Goal: Task Accomplishment & Management: Use online tool/utility

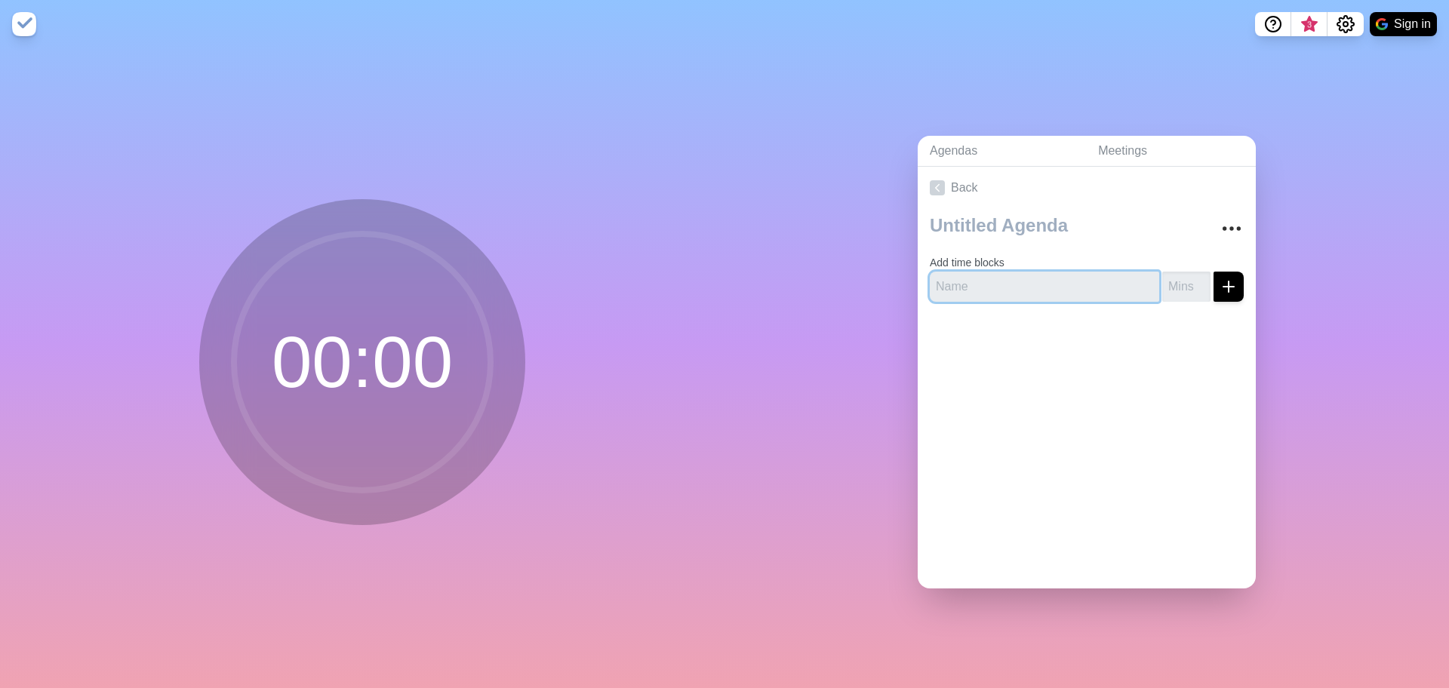
click at [1107, 287] on input "text" at bounding box center [1044, 287] width 229 height 30
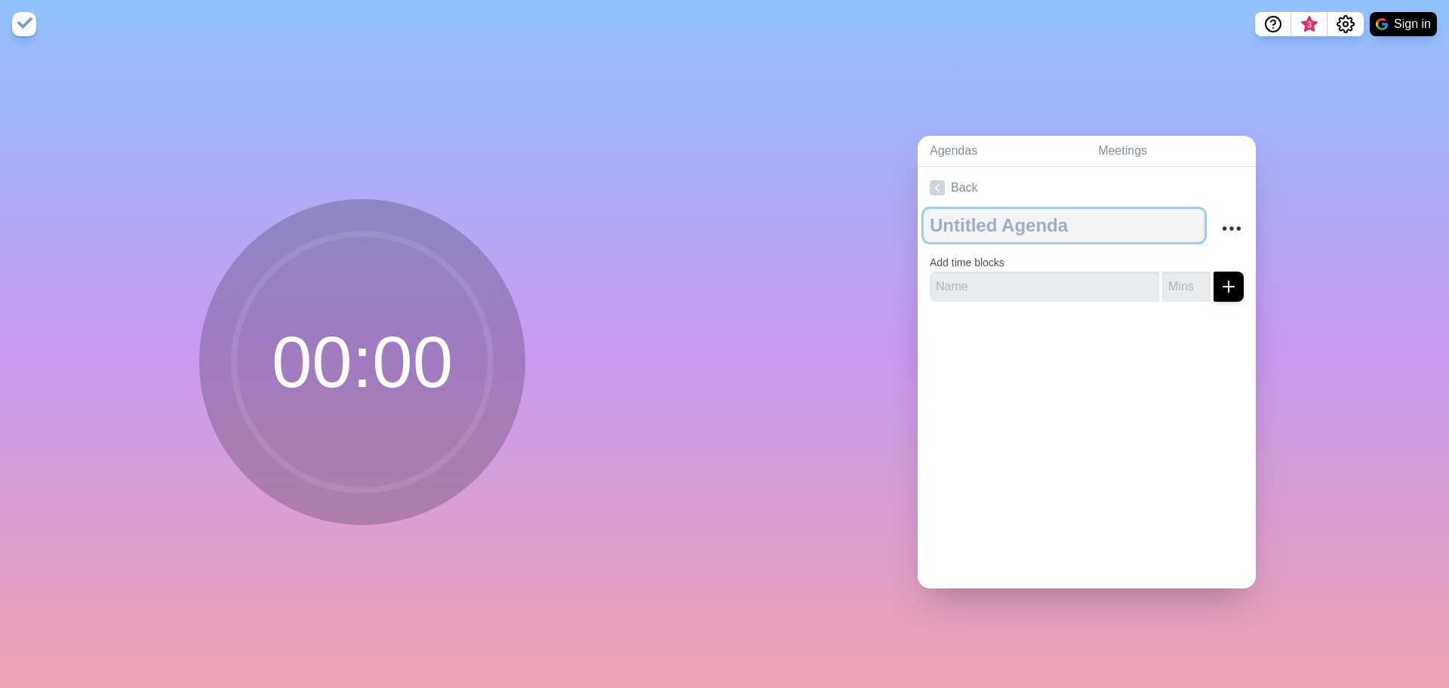
click at [997, 225] on textarea at bounding box center [1064, 225] width 281 height 33
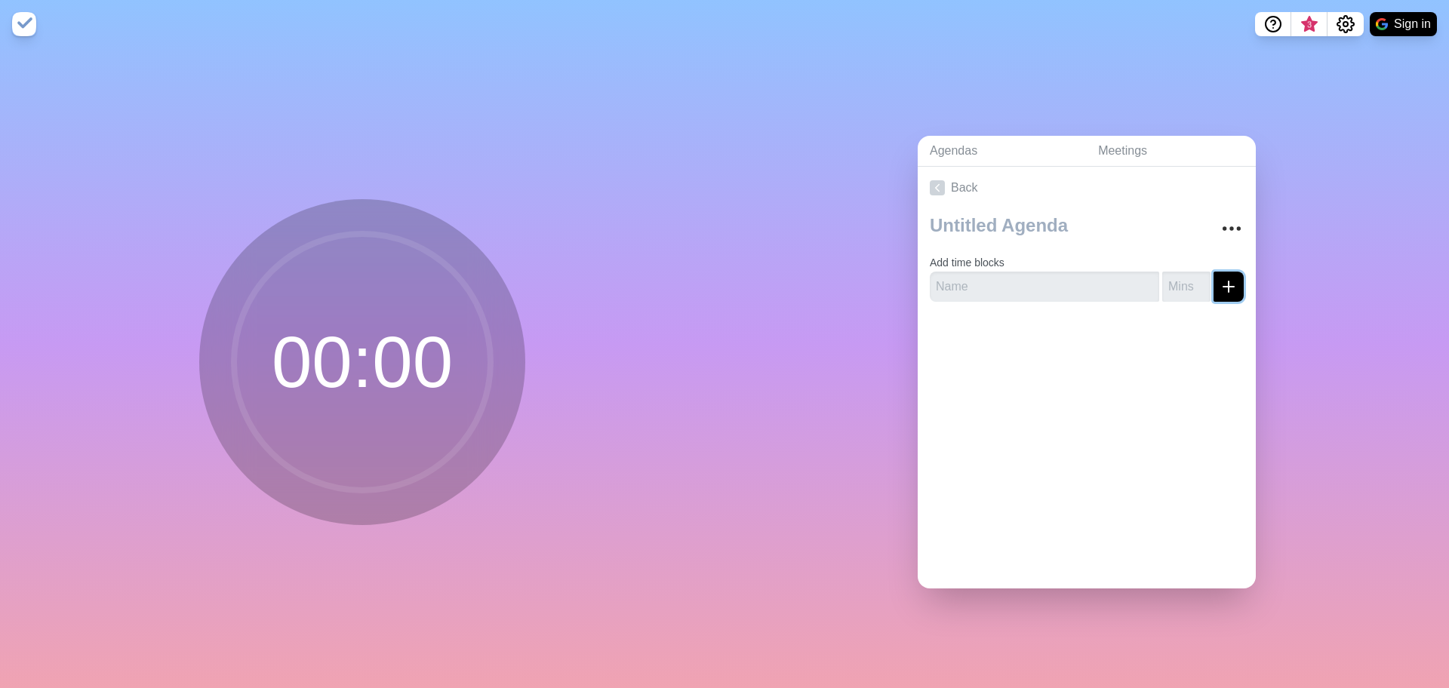
click at [1219, 279] on icon "submit" at bounding box center [1228, 287] width 18 height 18
click at [1086, 279] on input "text" at bounding box center [1044, 287] width 229 height 30
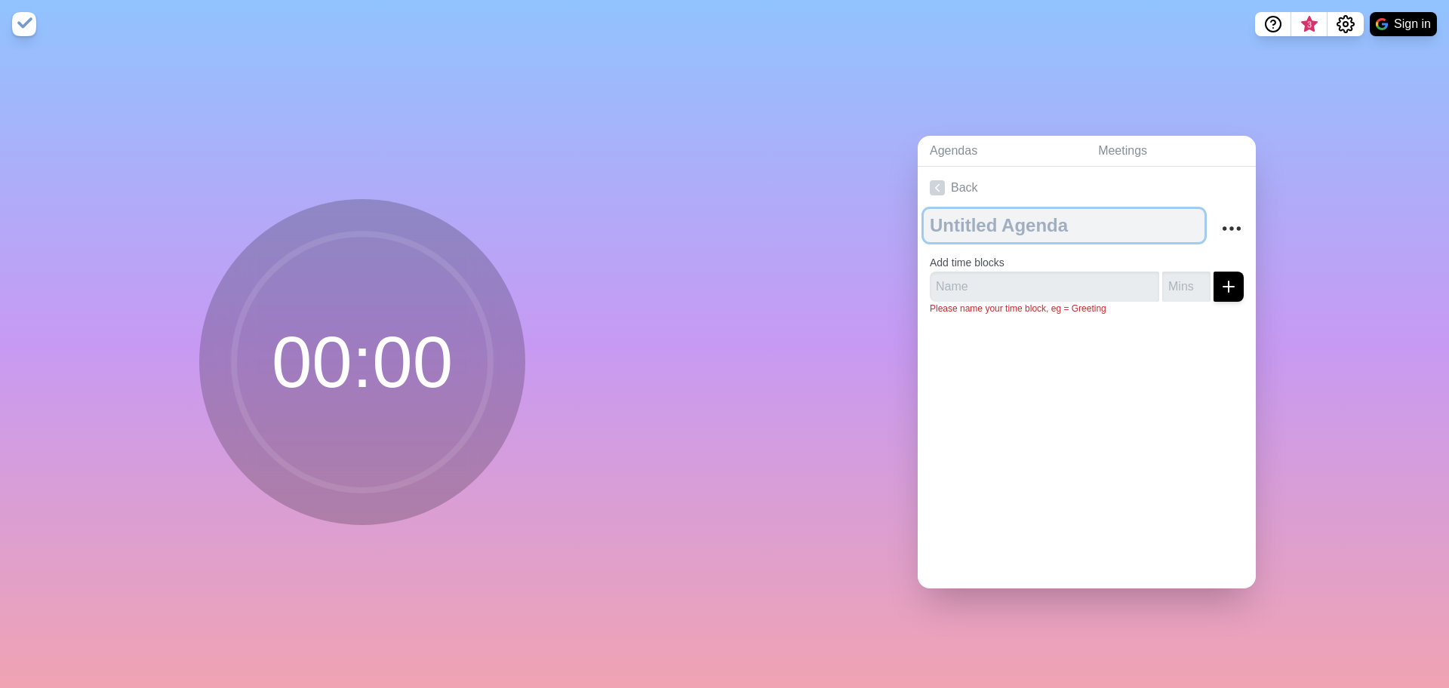
click at [1047, 229] on textarea at bounding box center [1064, 225] width 281 height 33
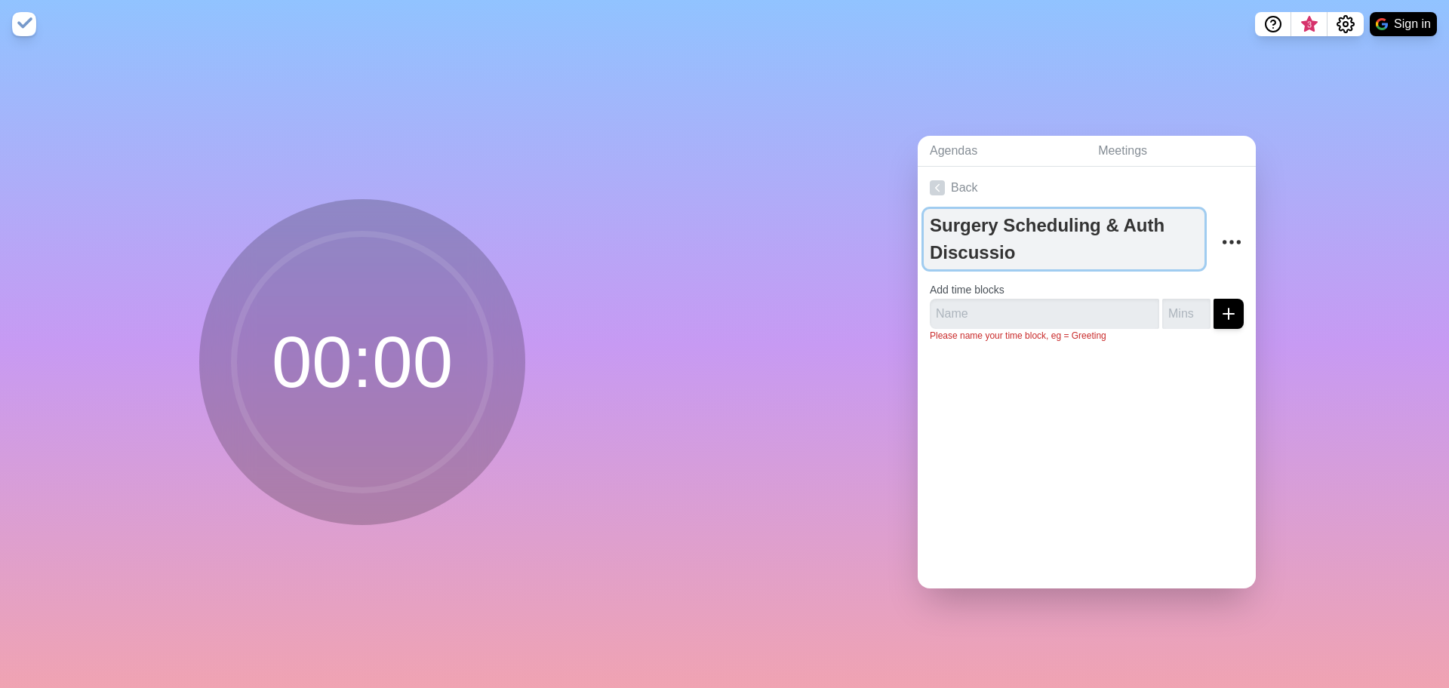
type textarea "Surgery Scheduling & Auth Discussion"
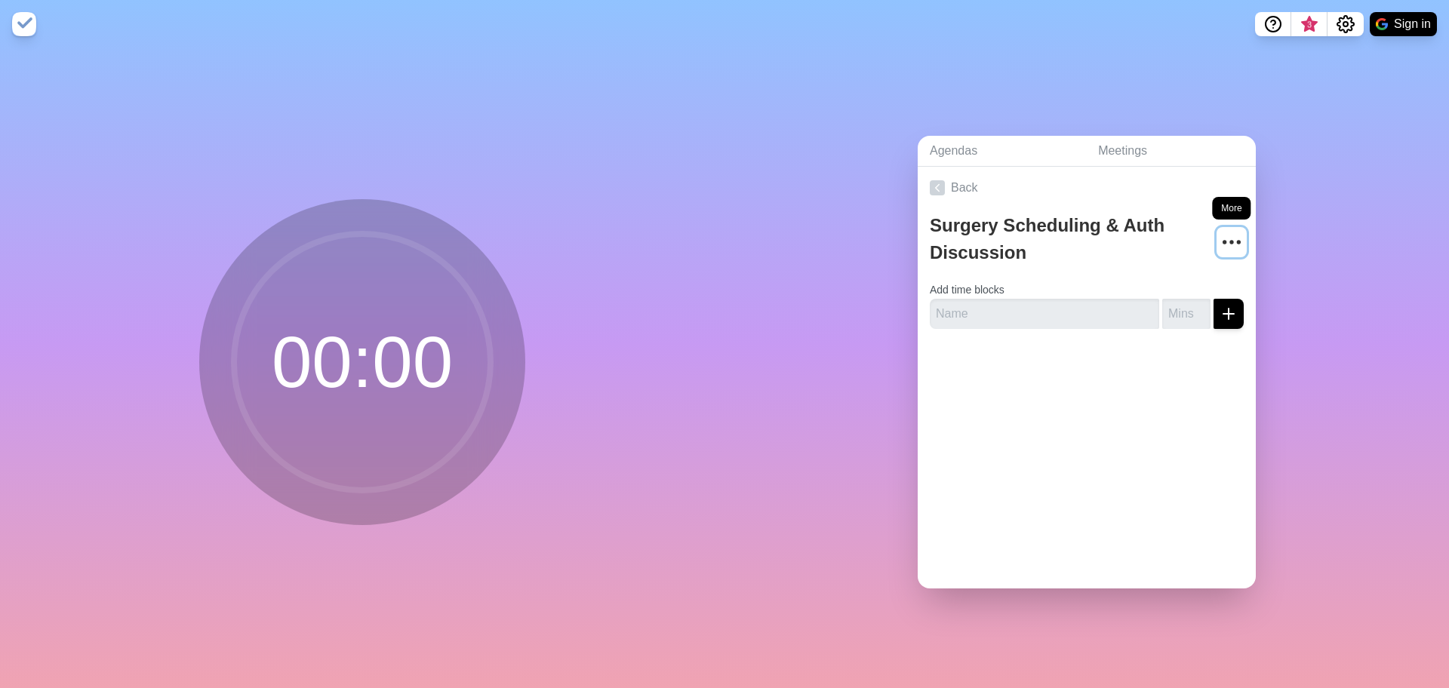
click at [1228, 238] on button "More" at bounding box center [1231, 242] width 30 height 30
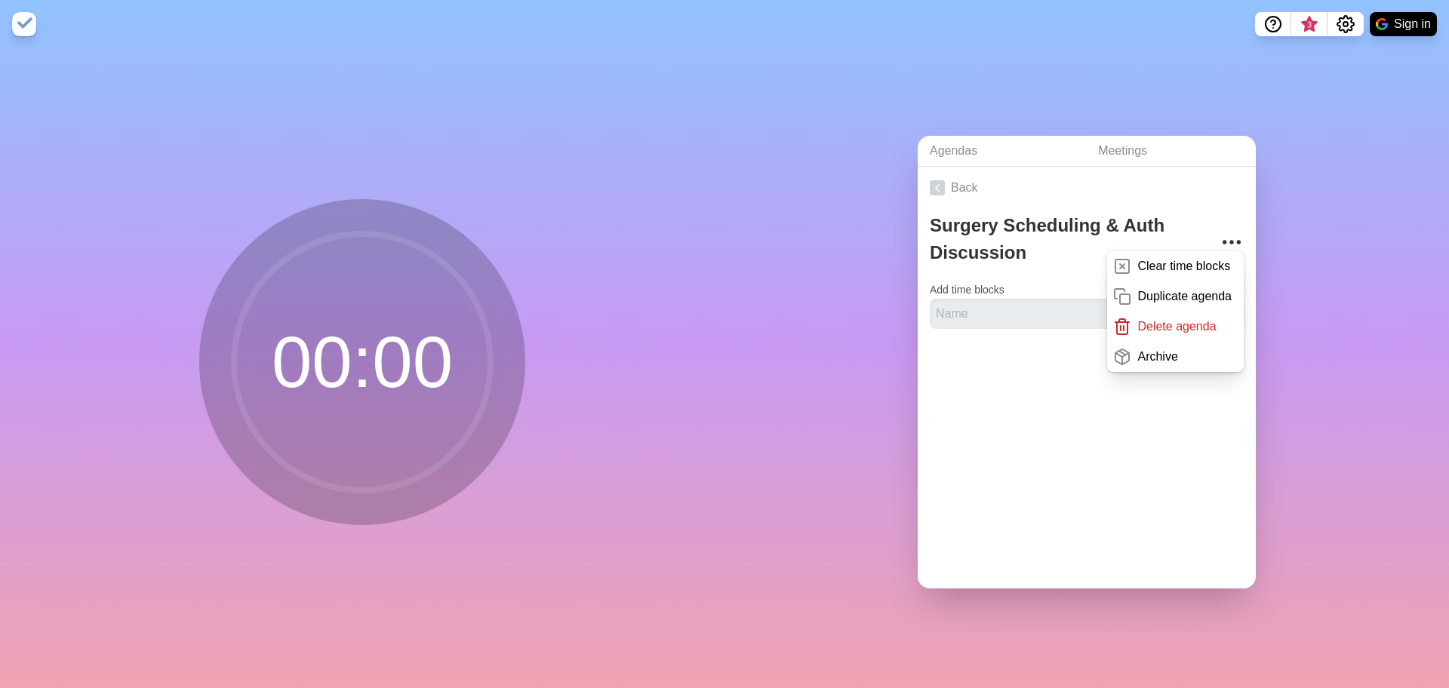
click at [1204, 426] on div "Back Surgery Scheduling & Auth Discussion Clear time blocks Duplicate agenda De…" at bounding box center [1086, 378] width 338 height 422
click at [1015, 386] on div at bounding box center [1086, 371] width 338 height 60
click at [1115, 148] on link "Meetings" at bounding box center [1171, 151] width 170 height 31
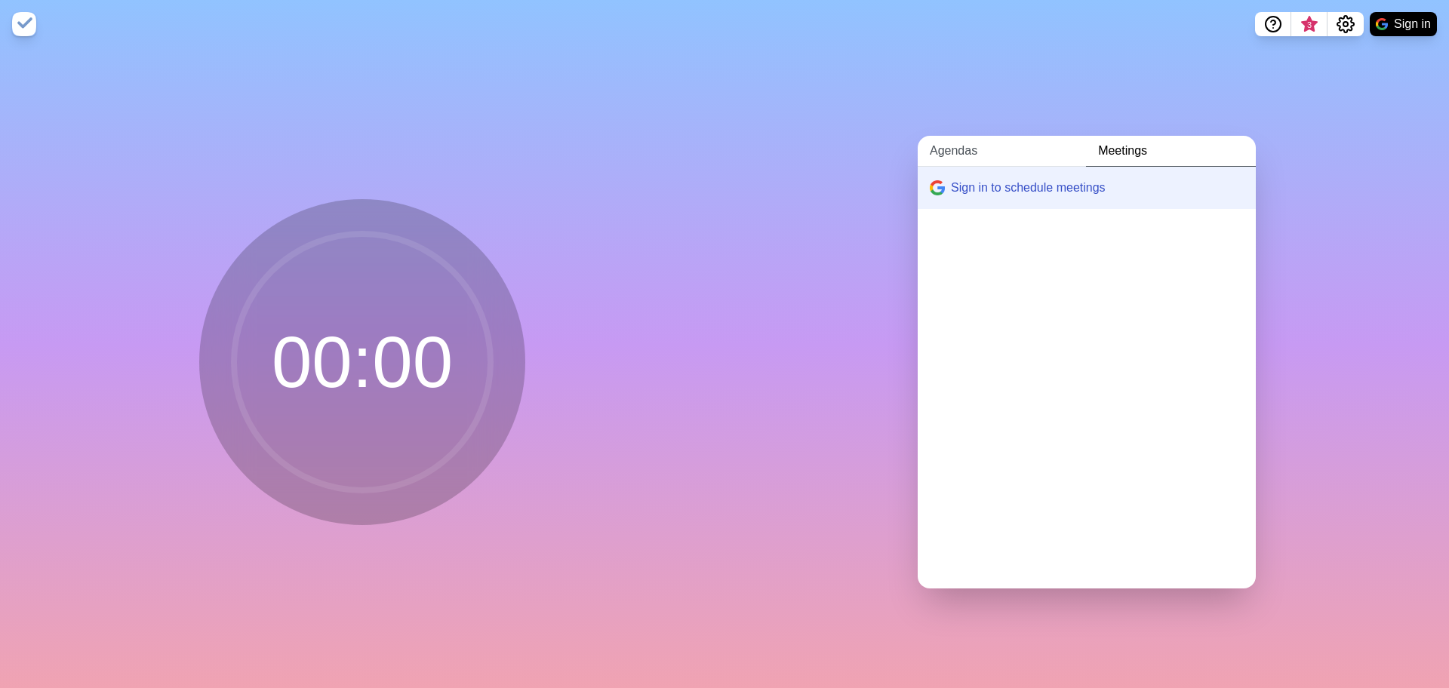
click at [959, 148] on link "Agendas" at bounding box center [1001, 151] width 168 height 31
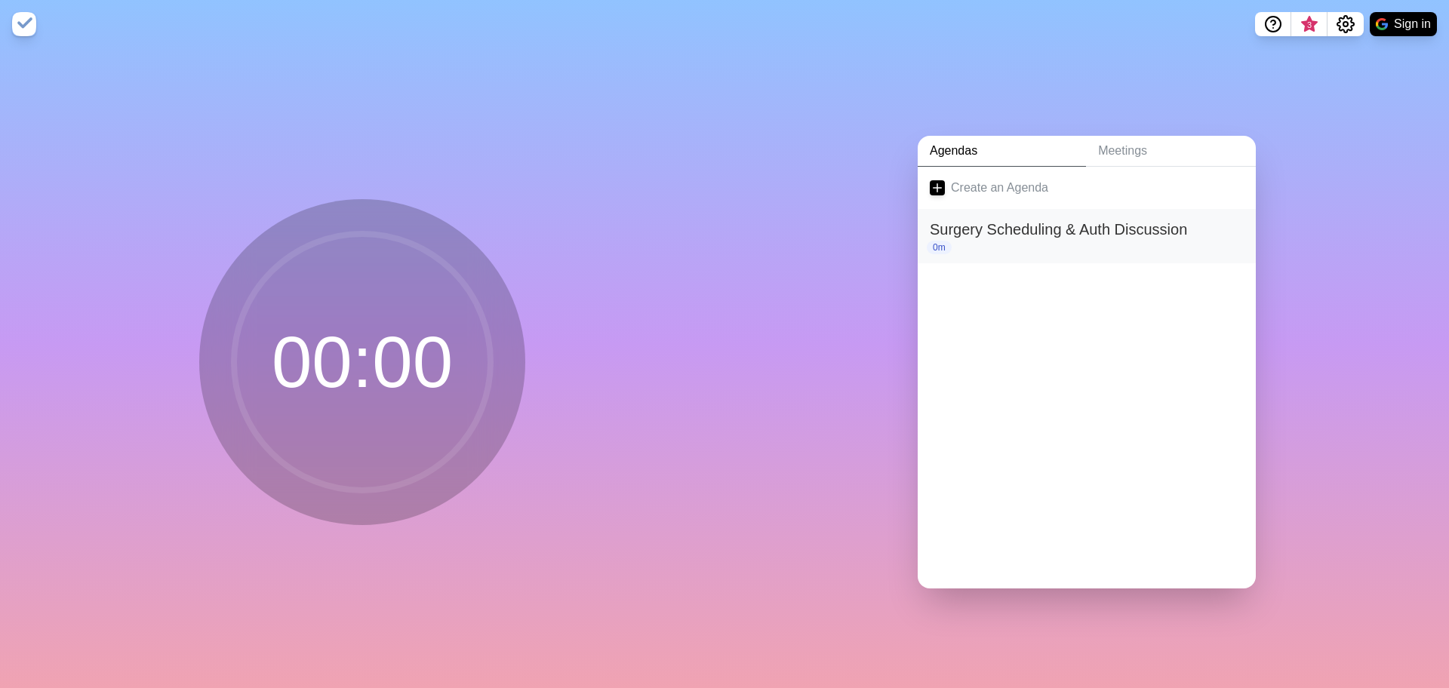
click at [949, 229] on h2 "Surgery Scheduling & Auth Discussion" at bounding box center [1087, 229] width 314 height 23
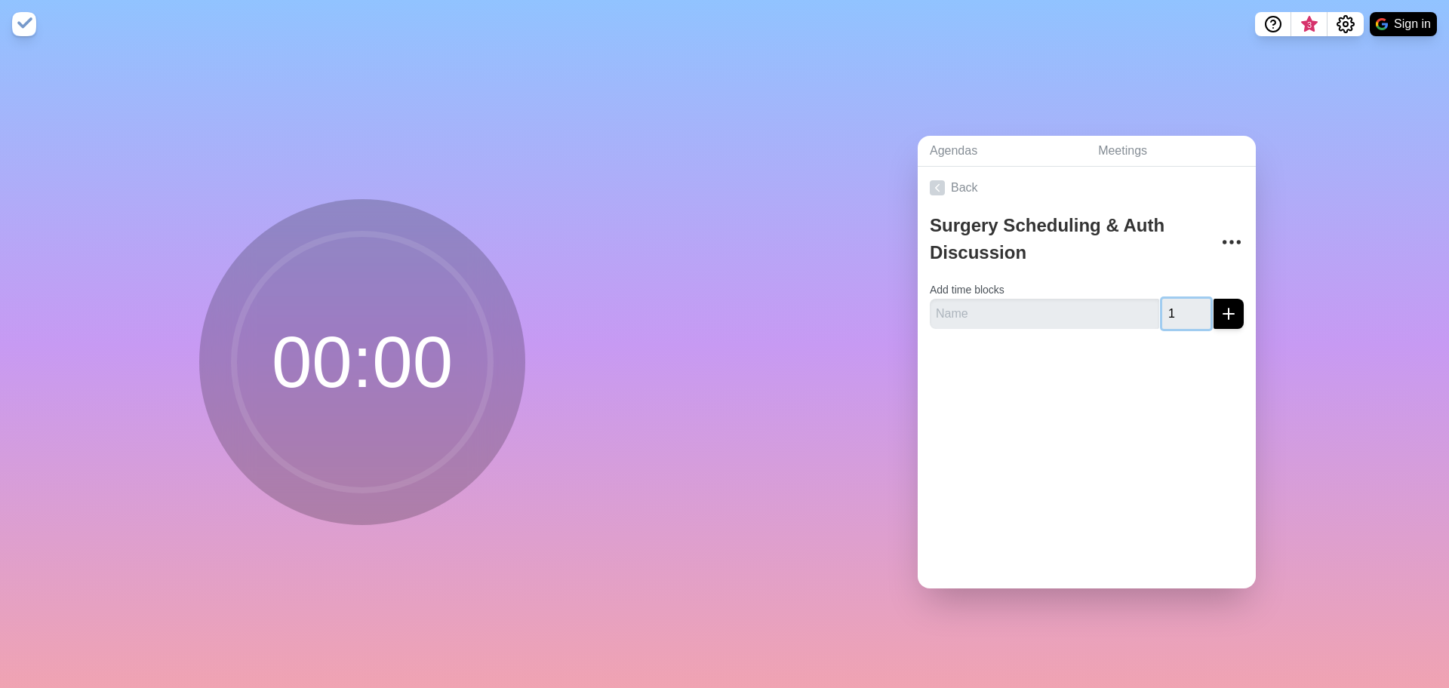
click at [1183, 304] on input "1" at bounding box center [1186, 314] width 48 height 30
click at [1183, 304] on input "2" at bounding box center [1186, 314] width 48 height 30
click at [1183, 304] on input "3" at bounding box center [1186, 314] width 48 height 30
click at [1183, 304] on input "4" at bounding box center [1186, 314] width 48 height 30
drag, startPoint x: 1166, startPoint y: 307, endPoint x: 1151, endPoint y: 307, distance: 15.1
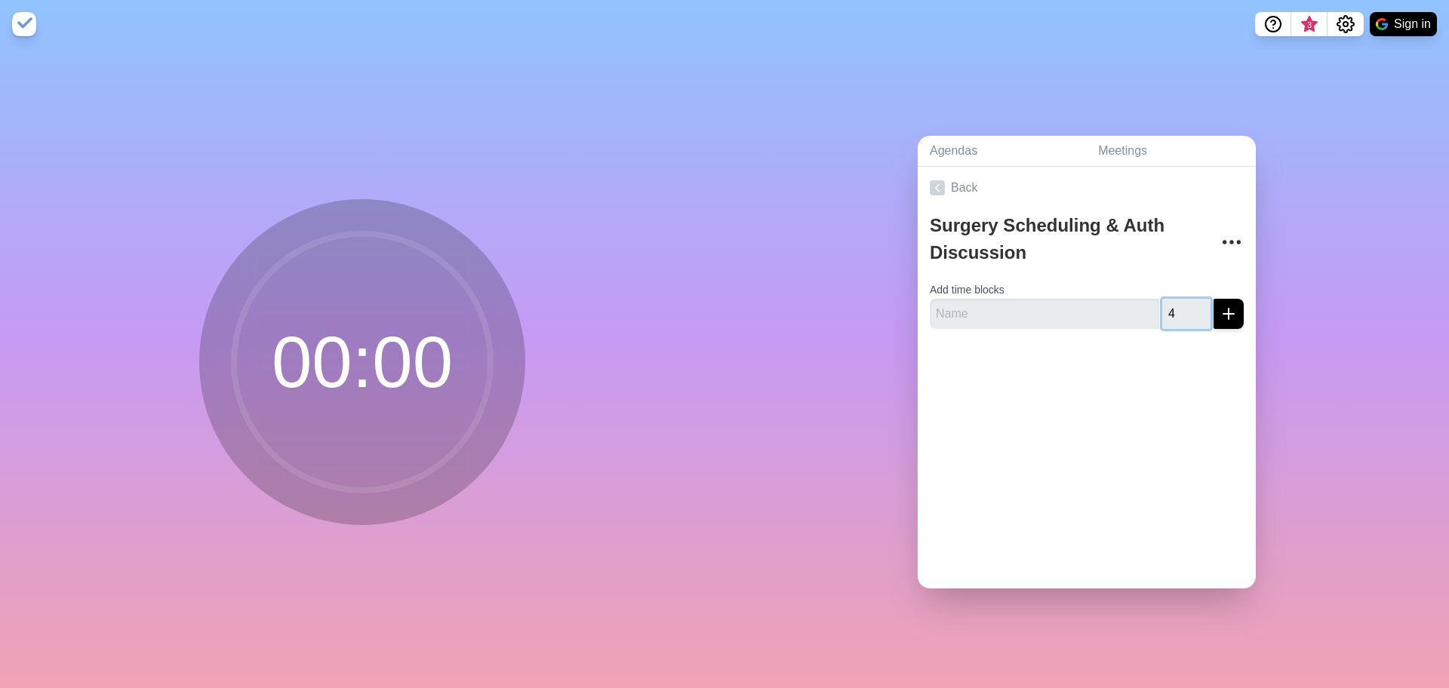
click at [1162, 307] on input "4" at bounding box center [1186, 314] width 48 height 30
type input "35"
click at [1219, 314] on icon "submit" at bounding box center [1228, 314] width 18 height 18
click at [1051, 303] on input "text" at bounding box center [1044, 314] width 229 height 30
type input "Virtual"
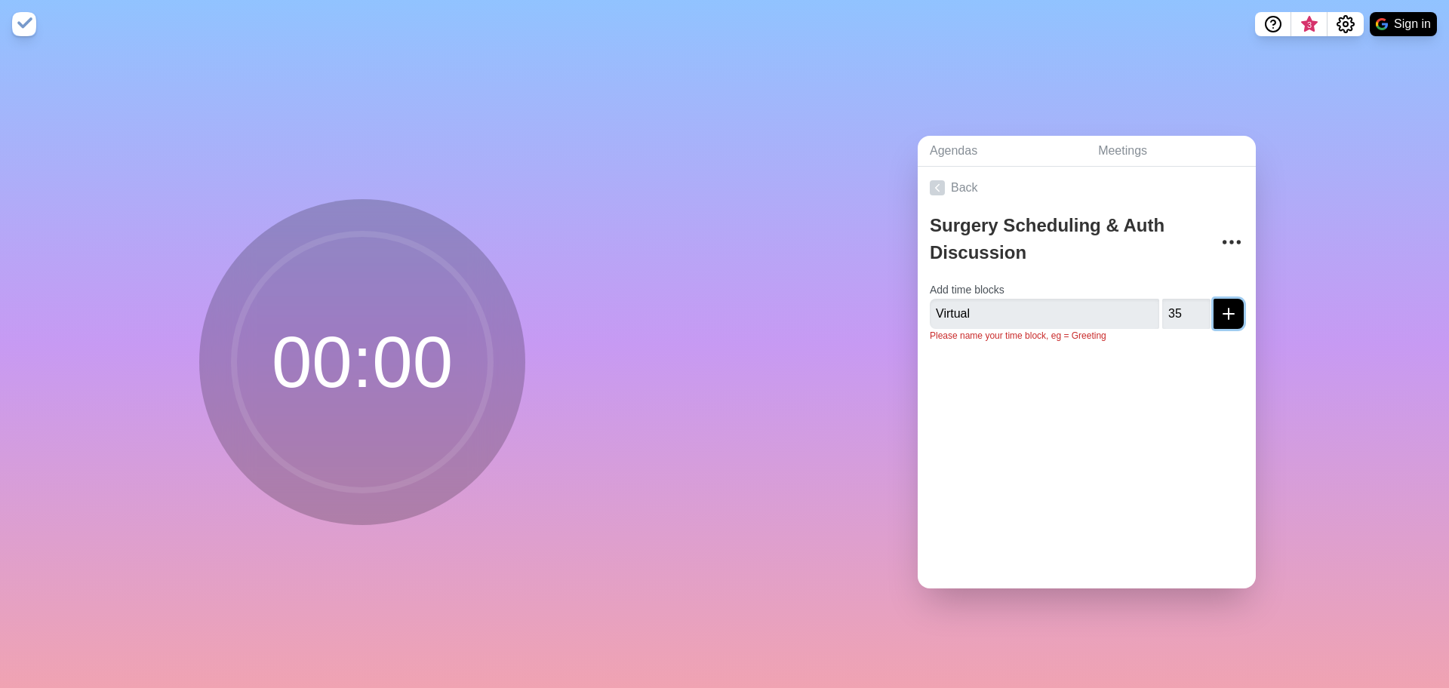
click at [1221, 312] on button "submit" at bounding box center [1228, 314] width 30 height 30
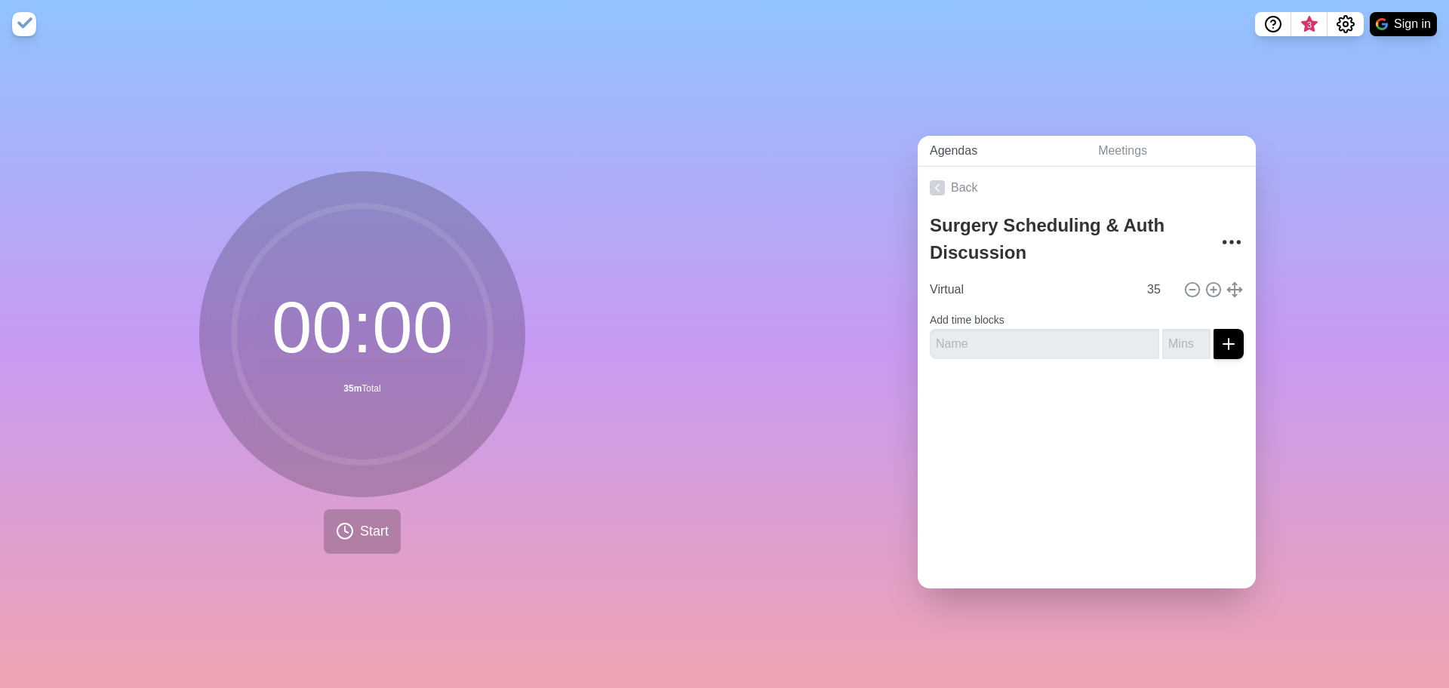
click at [952, 142] on link "Agendas" at bounding box center [1001, 151] width 168 height 31
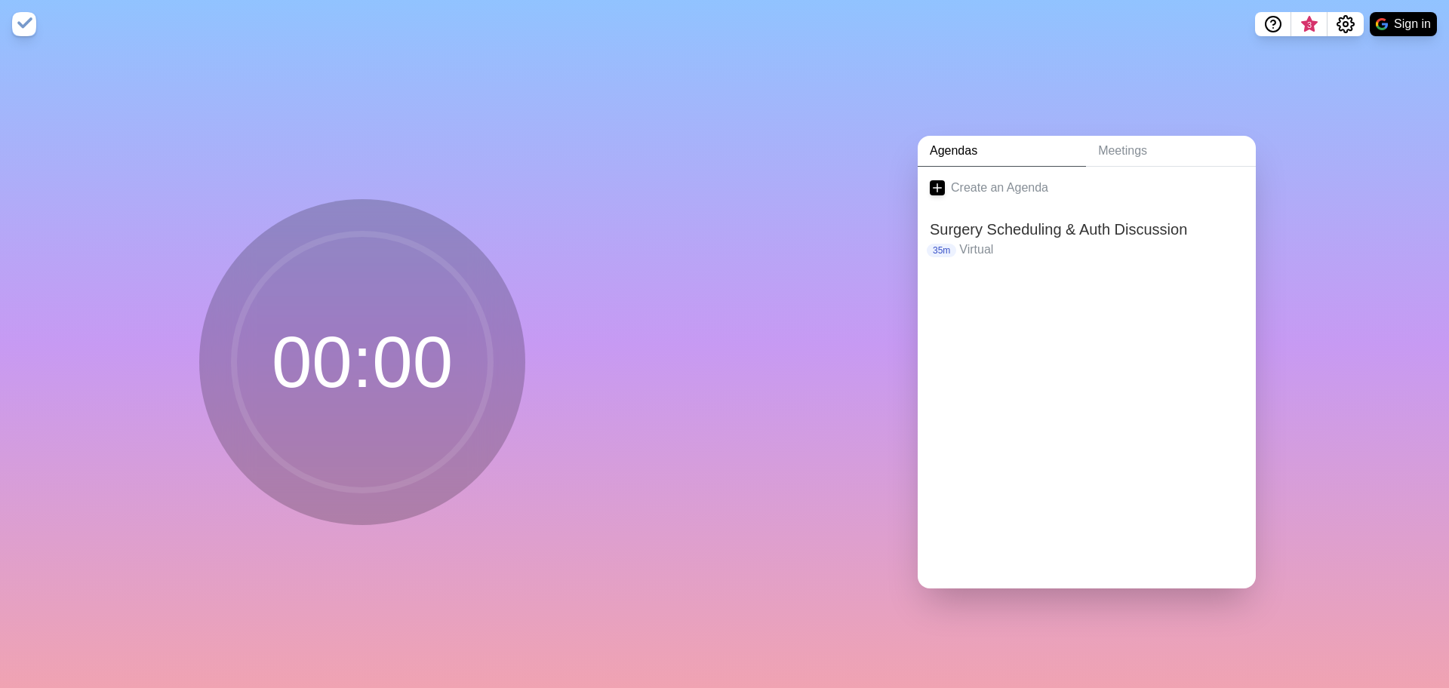
click at [413, 349] on circle at bounding box center [362, 362] width 257 height 257
click at [20, 27] on img at bounding box center [24, 24] width 24 height 24
click at [368, 343] on circle at bounding box center [362, 362] width 257 height 257
click at [941, 244] on p "35m" at bounding box center [941, 251] width 29 height 14
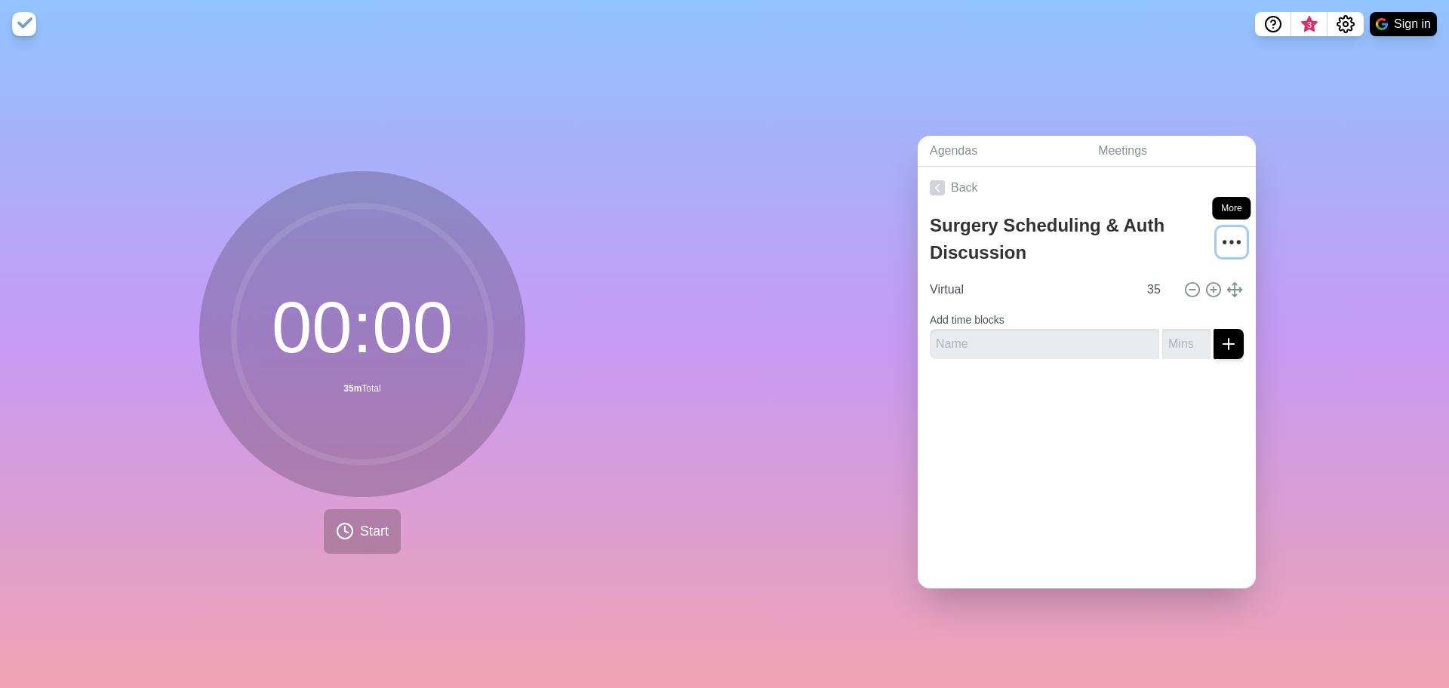
click at [1219, 239] on icon "More" at bounding box center [1231, 242] width 24 height 24
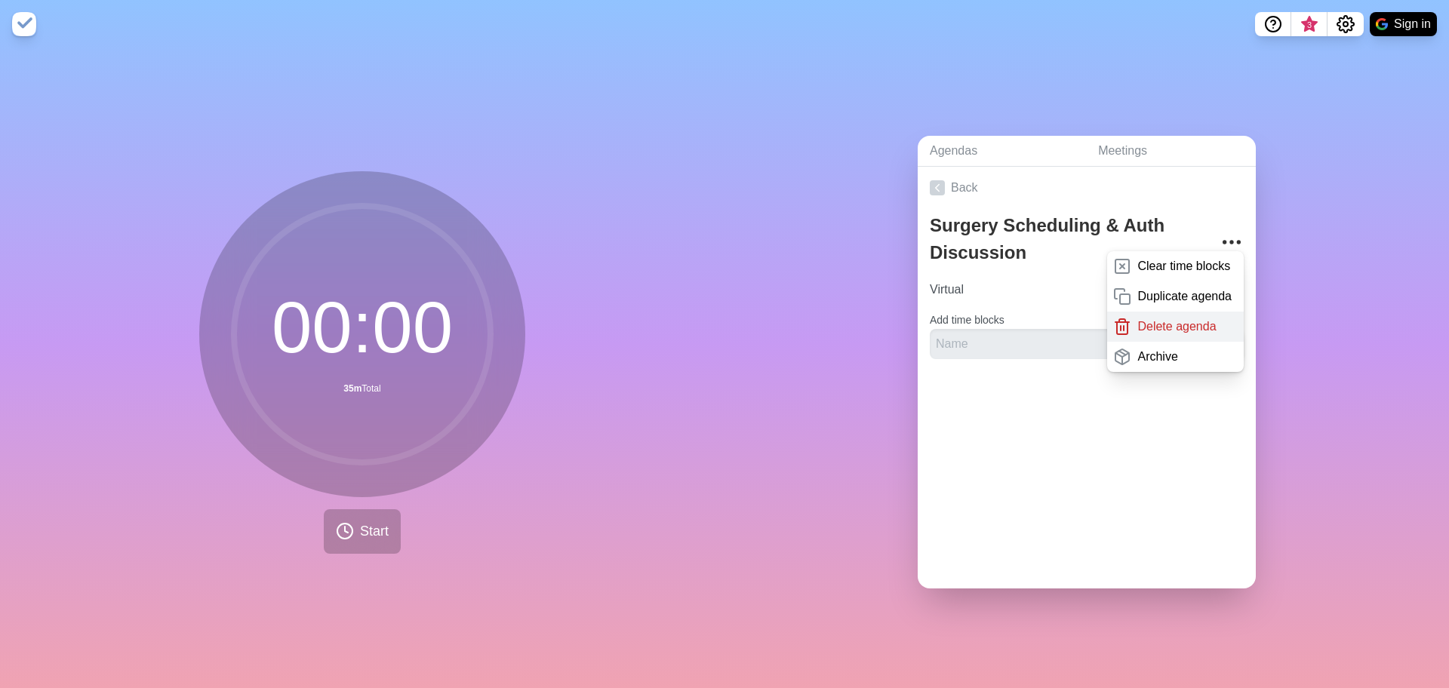
click at [1167, 324] on p "Delete agenda" at bounding box center [1176, 327] width 78 height 18
